Goal: Task Accomplishment & Management: Manage account settings

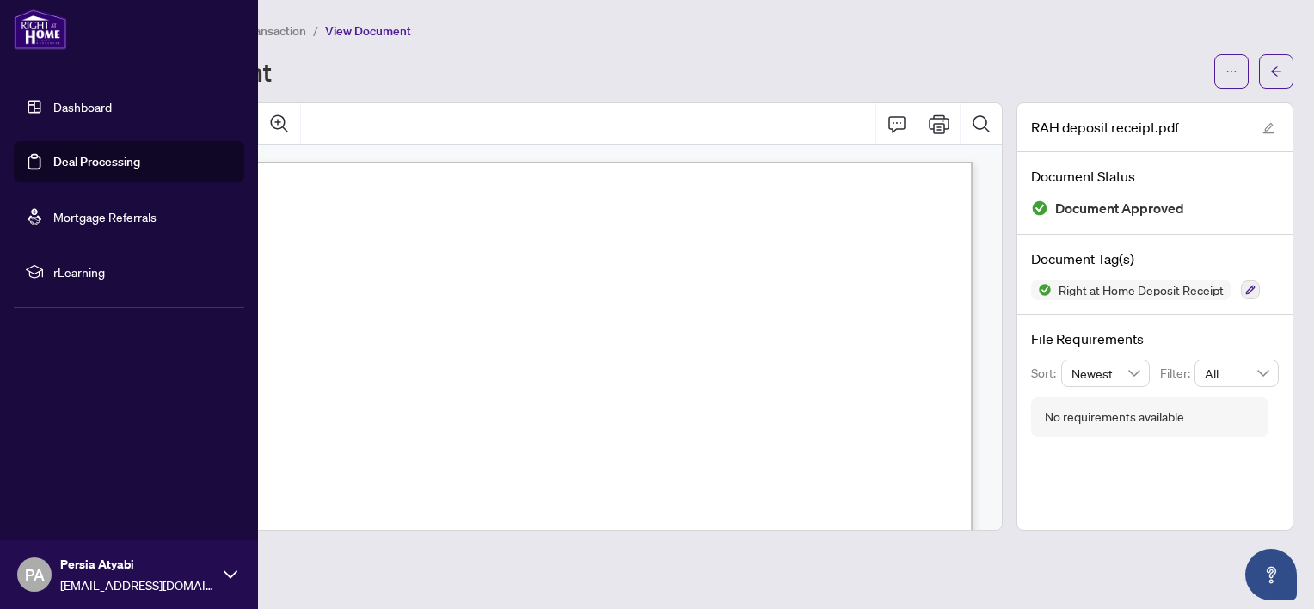
click at [63, 108] on link "Dashboard" at bounding box center [82, 106] width 58 height 15
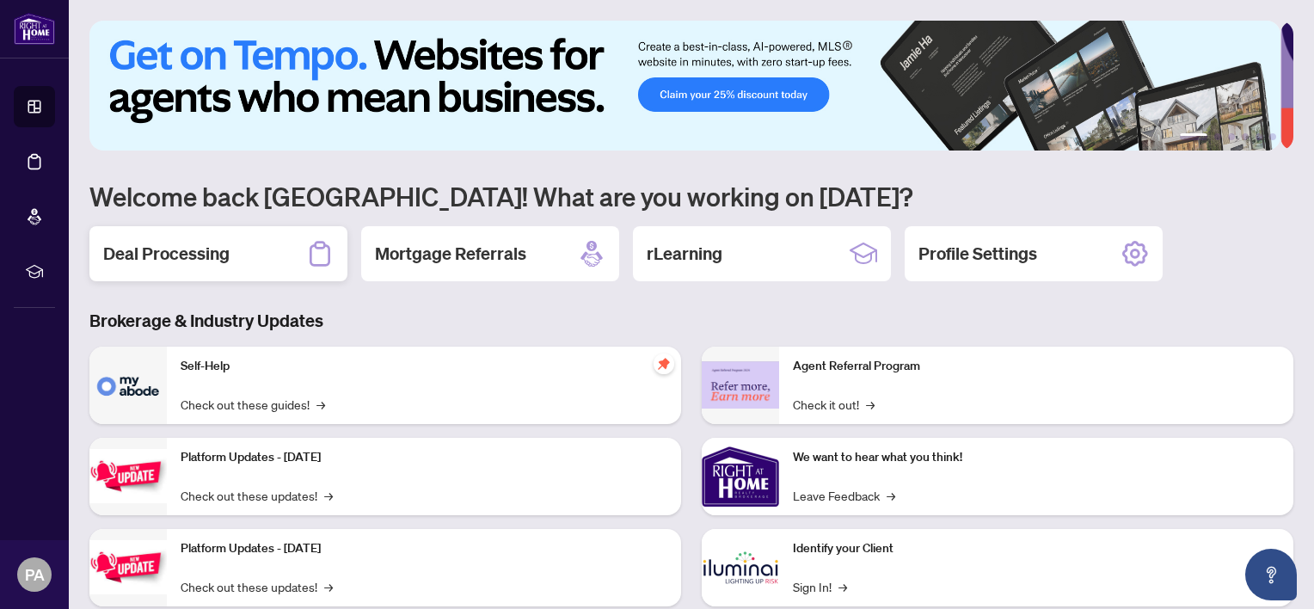
click at [147, 254] on h2 "Deal Processing" at bounding box center [166, 254] width 126 height 24
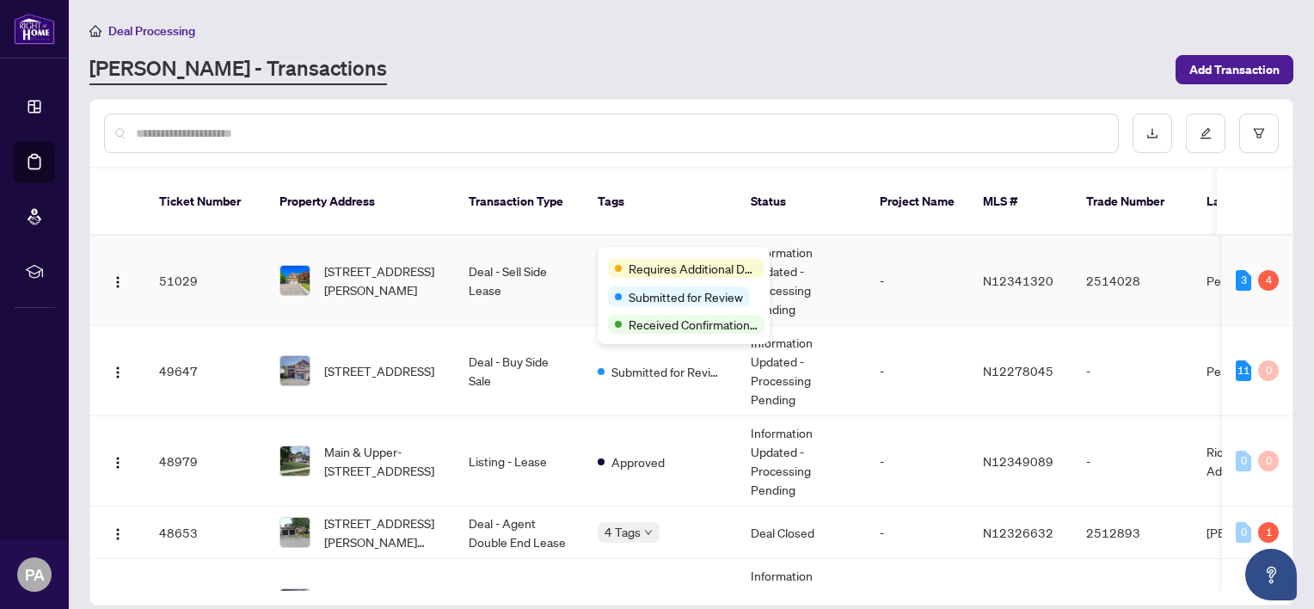
click at [650, 253] on div "Requires Additional Docs Submitted for Review Received Confirmation of Closing" at bounding box center [684, 295] width 172 height 97
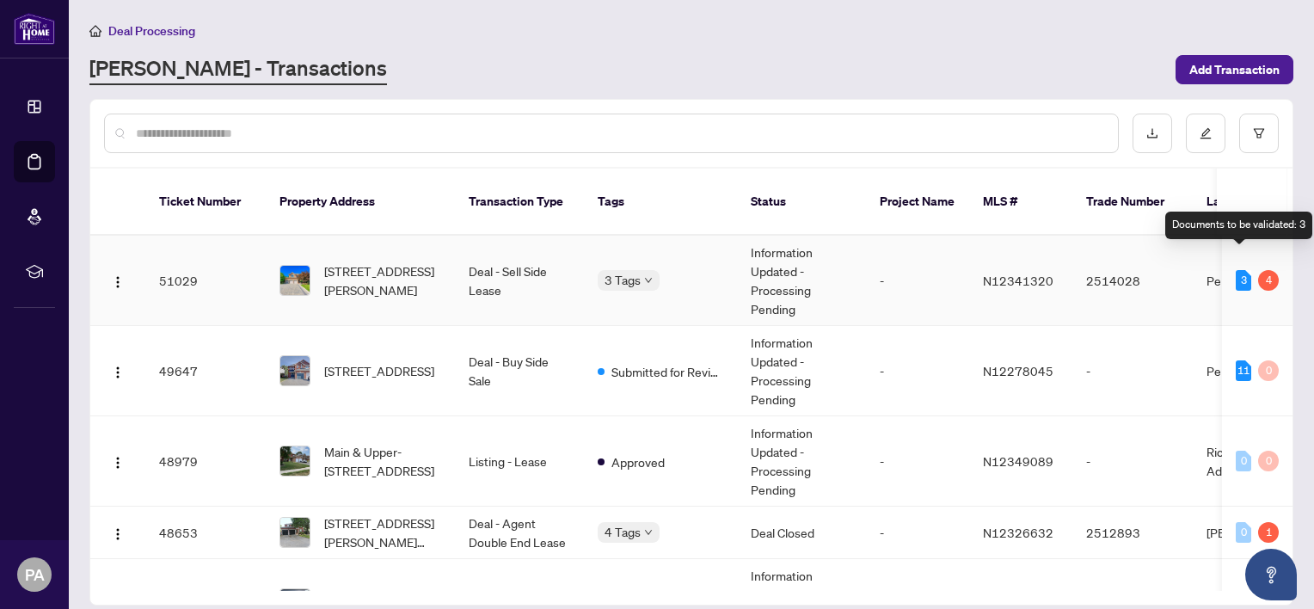
click at [1235, 270] on div "3" at bounding box center [1242, 280] width 15 height 21
click at [365, 238] on td "[STREET_ADDRESS][PERSON_NAME]" at bounding box center [360, 281] width 189 height 90
